Goal: Task Accomplishment & Management: Use online tool/utility

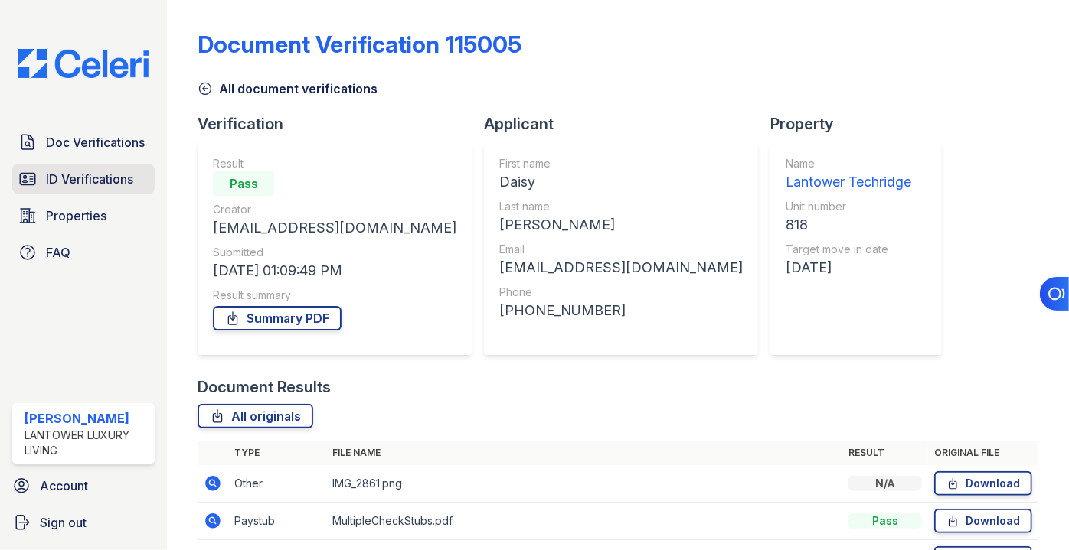
click at [58, 171] on span "ID Verifications" at bounding box center [89, 179] width 87 height 18
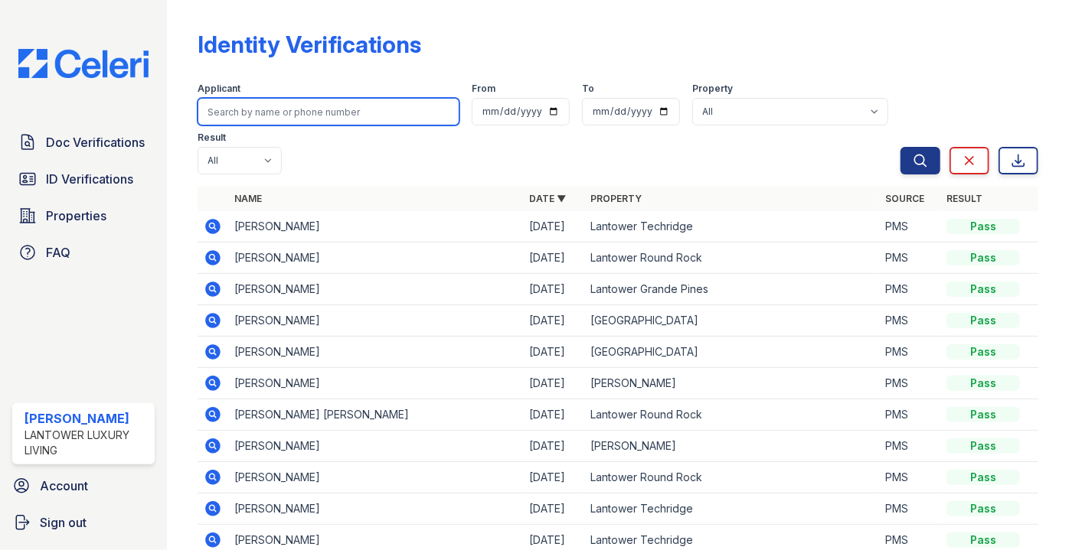
click at [281, 109] on input "search" at bounding box center [329, 112] width 262 height 28
type input "kenan\"
click at [900, 147] on button "Search" at bounding box center [920, 161] width 40 height 28
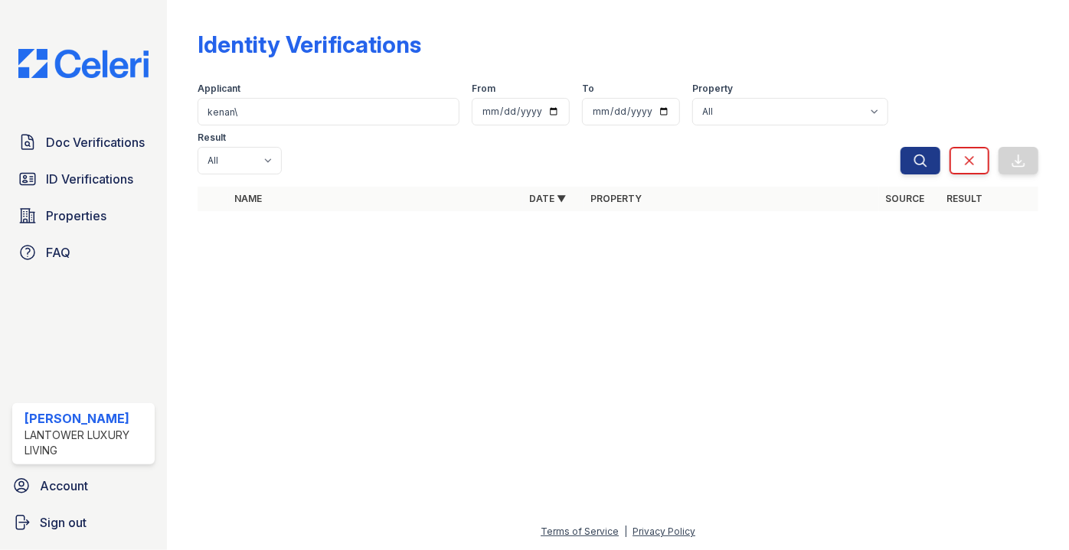
click at [210, 187] on th at bounding box center [213, 199] width 31 height 24
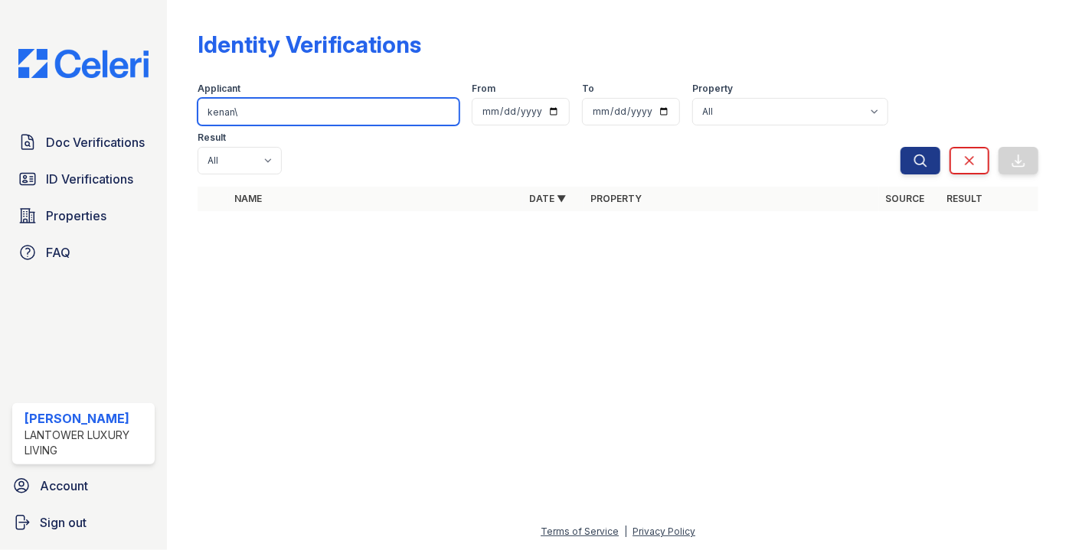
click at [302, 120] on input "kenan\" at bounding box center [329, 112] width 262 height 28
type input "kenan"
click at [900, 147] on button "Search" at bounding box center [920, 161] width 40 height 28
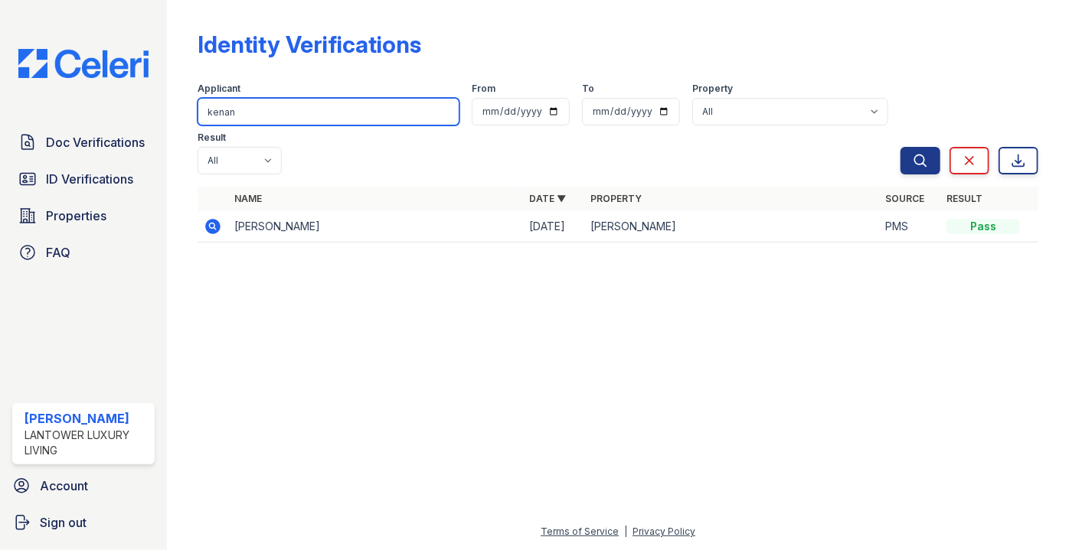
drag, startPoint x: 250, startPoint y: 109, endPoint x: 126, endPoint y: 126, distance: 125.2
click at [143, 124] on div "Doc Verifications ID Verifications Properties FAQ [PERSON_NAME] Lantower Luxury…" at bounding box center [534, 275] width 1069 height 550
type input "fariz"
click at [900, 147] on button "Search" at bounding box center [920, 161] width 40 height 28
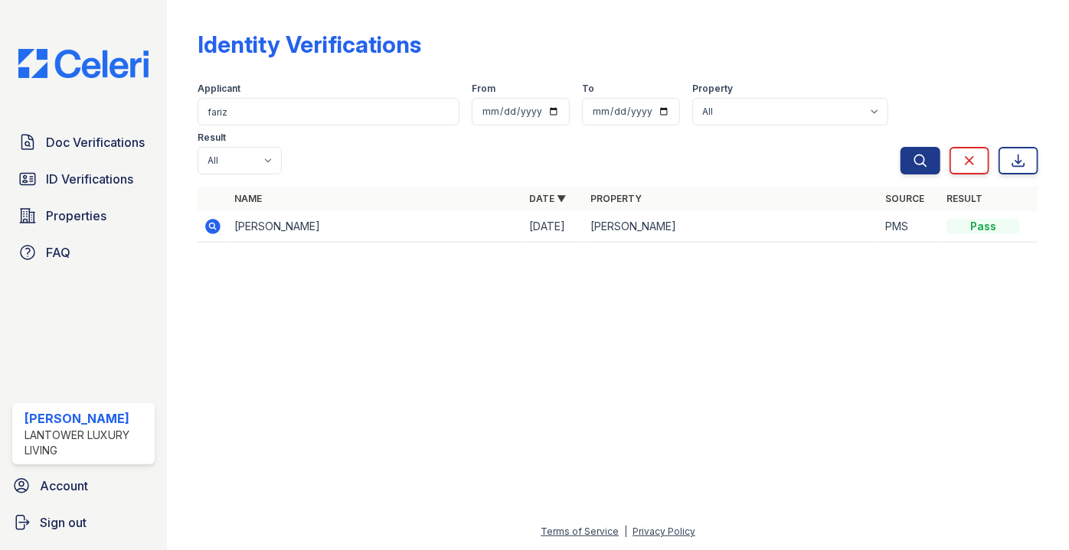
click at [857, 283] on div at bounding box center [617, 403] width 853 height 240
click at [51, 138] on span "Doc Verifications" at bounding box center [95, 142] width 99 height 18
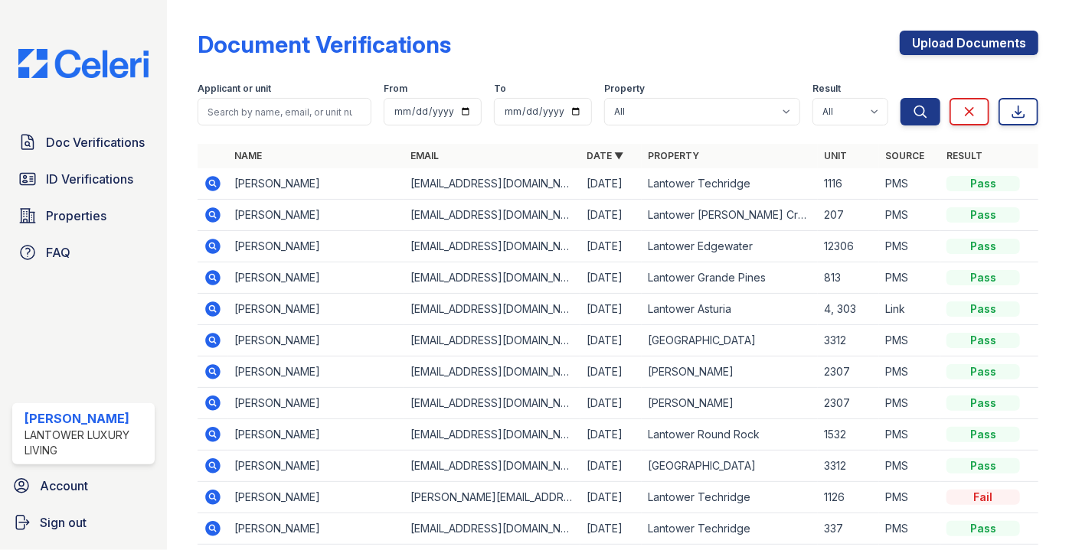
click at [290, 95] on div "Applicant or unit" at bounding box center [285, 90] width 174 height 15
click at [222, 103] on input "search" at bounding box center [285, 112] width 174 height 28
type input "FARIZ"
click at [900, 98] on button "Search" at bounding box center [920, 112] width 40 height 28
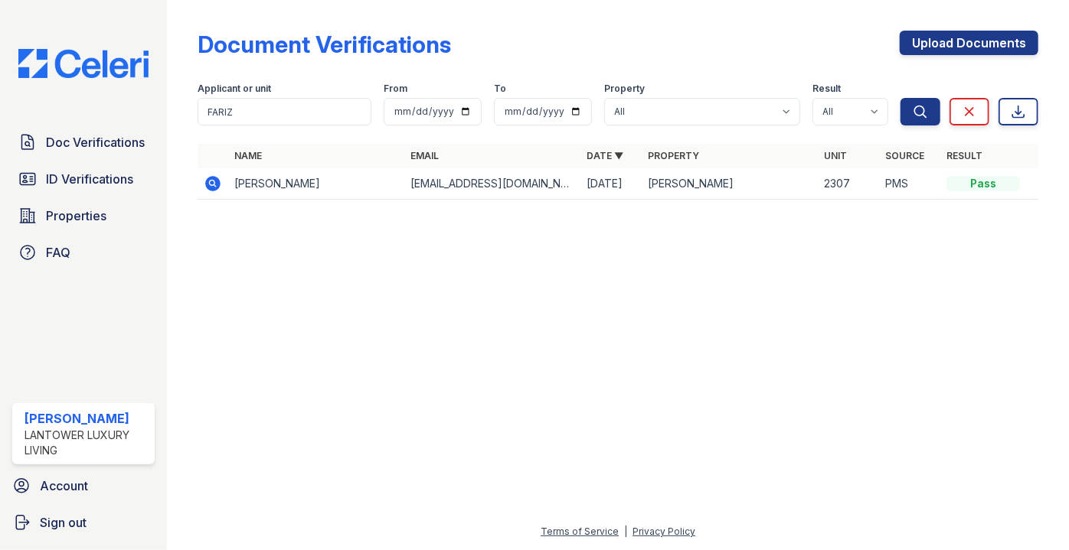
click at [211, 183] on icon at bounding box center [213, 183] width 4 height 4
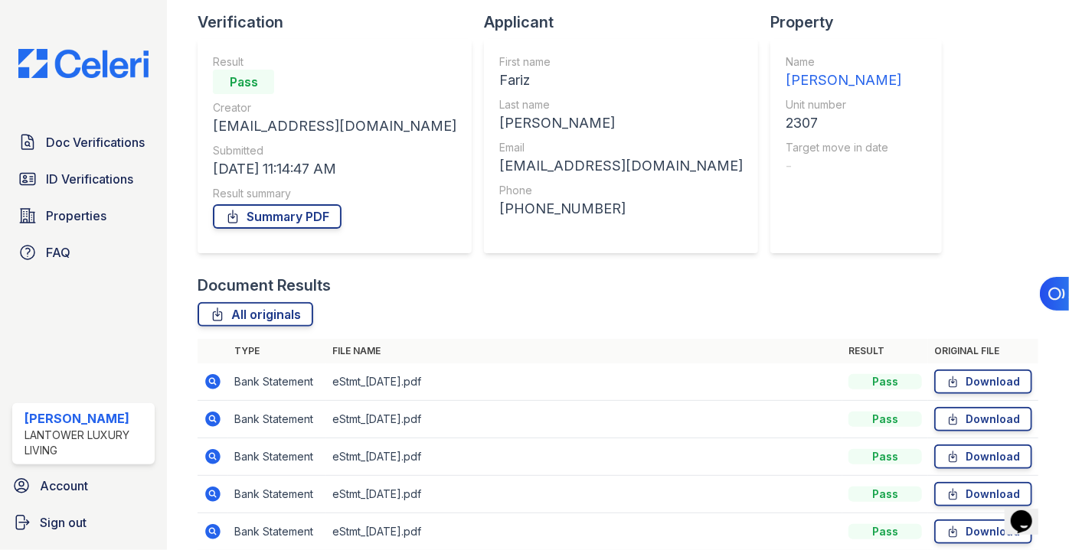
scroll to position [139, 0]
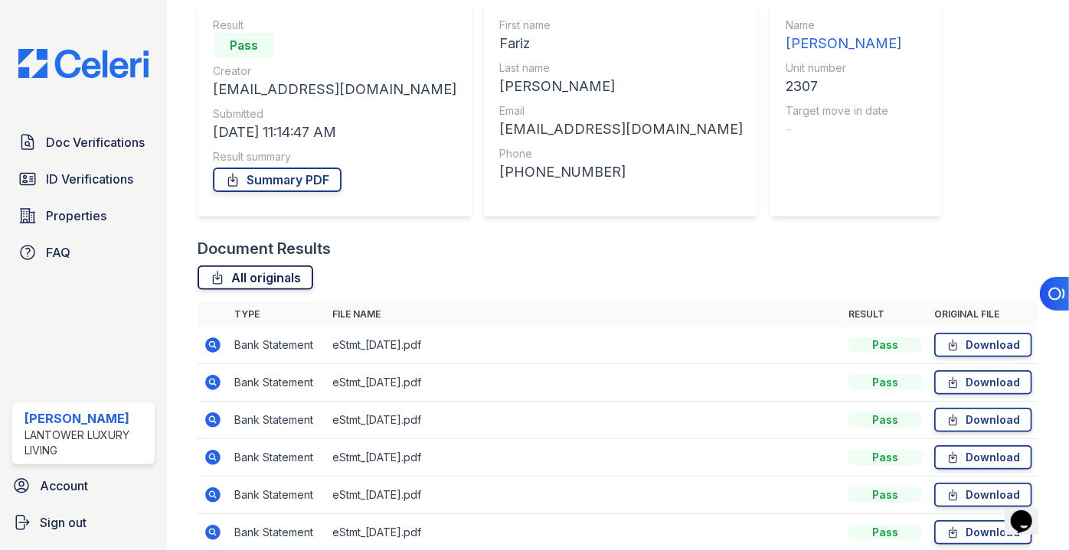
click at [261, 287] on link "All originals" at bounding box center [256, 278] width 116 height 24
click at [840, 128] on div "Document Verification 183070 All document verifications Verification Result Pas…" at bounding box center [618, 218] width 841 height 700
click at [66, 145] on span "Doc Verifications" at bounding box center [95, 142] width 99 height 18
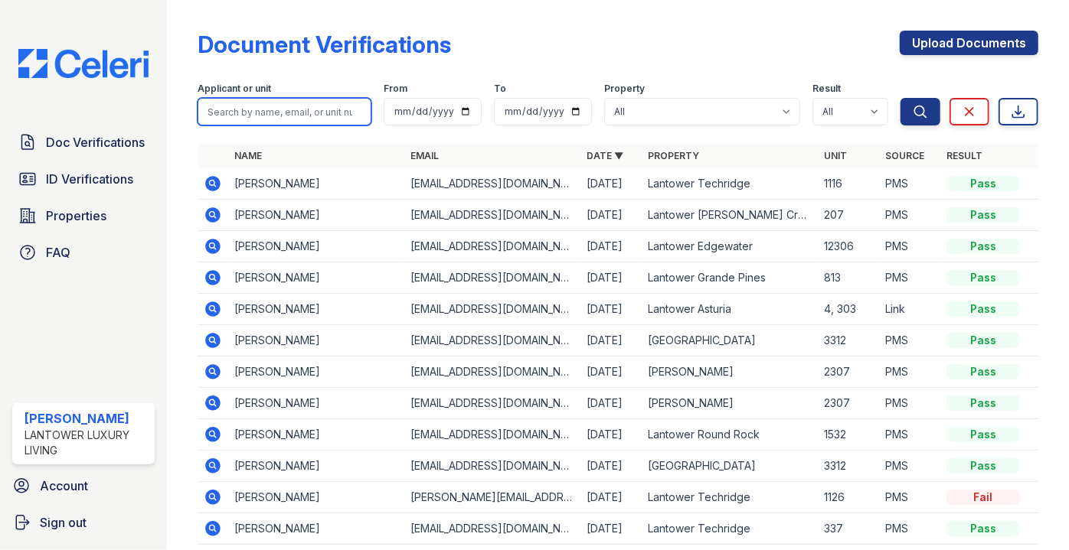
click at [276, 108] on input "search" at bounding box center [285, 112] width 174 height 28
type input "kenan"
click at [900, 98] on button "Search" at bounding box center [920, 112] width 40 height 28
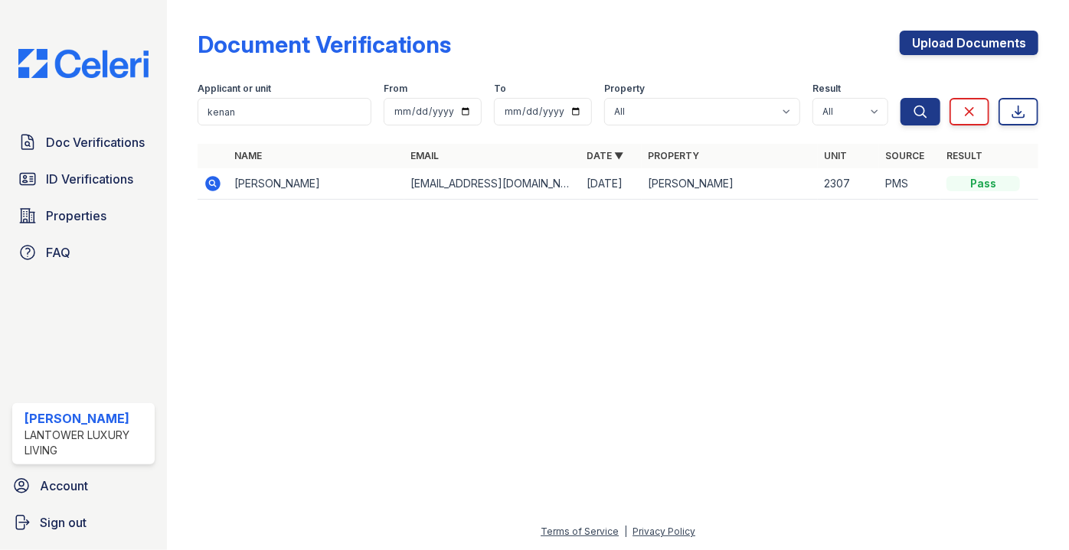
drag, startPoint x: 186, startPoint y: 194, endPoint x: 196, endPoint y: 187, distance: 12.6
click at [190, 191] on div "Document Verifications Upload Documents Filter Applicant or unit kenan From To …" at bounding box center [618, 275] width 902 height 550
click at [208, 180] on icon at bounding box center [213, 183] width 15 height 15
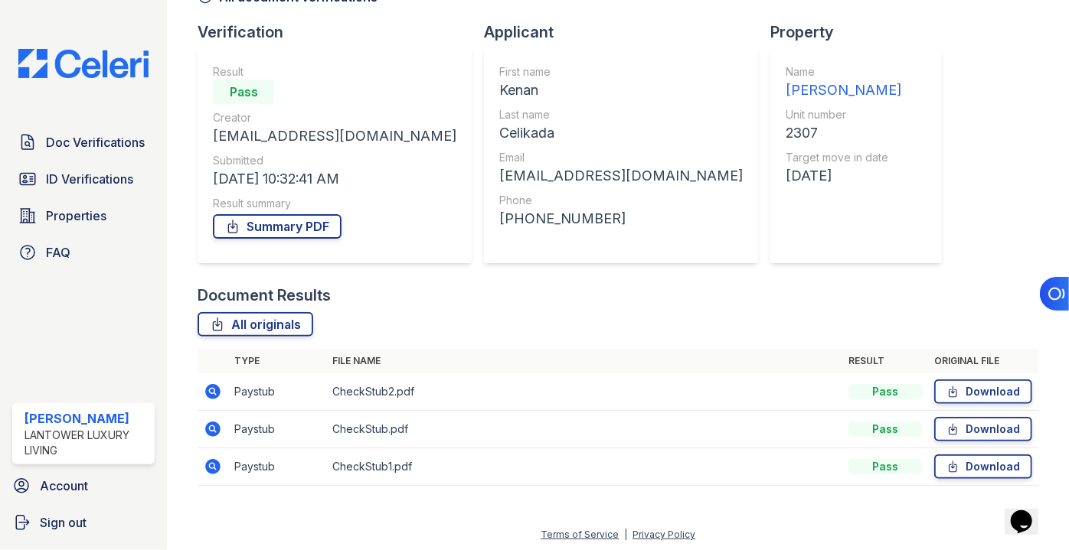
scroll to position [93, 0]
drag, startPoint x: 279, startPoint y: 302, endPoint x: 275, endPoint y: 328, distance: 26.3
click at [277, 306] on div "Document Results All originals Type File name Result Original file Paystub Chec…" at bounding box center [618, 391] width 841 height 217
click at [275, 328] on link "All originals" at bounding box center [256, 323] width 116 height 24
